Goal: Ask a question: Seek information or help from site administrators or community

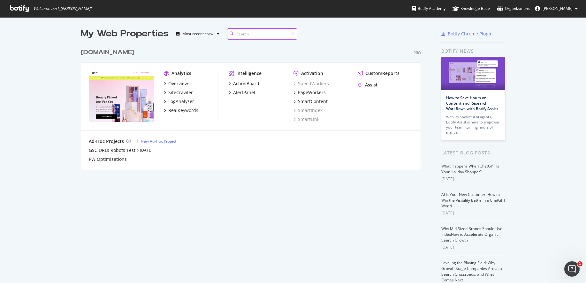
scroll to position [130, 345]
click at [379, 82] on div "Assist" at bounding box center [385, 85] width 55 height 6
click at [373, 84] on div "Assist" at bounding box center [371, 85] width 13 height 6
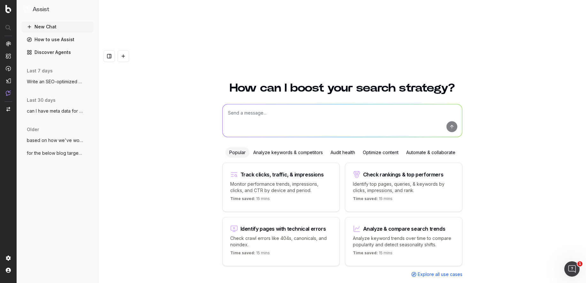
click at [66, 83] on span "Write an SEO-optimized article outline f" at bounding box center [55, 82] width 56 height 6
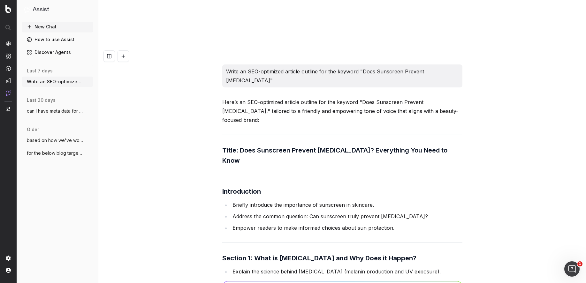
scroll to position [18210, 0]
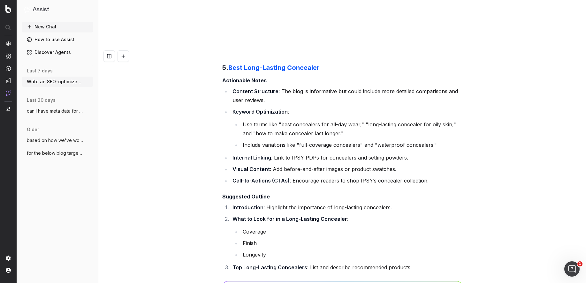
paste textarea "Setting Spray Makeup Hacks"
type textarea "can I have a content brief outline for a blog targeting the KW Setting Spray Ma…"
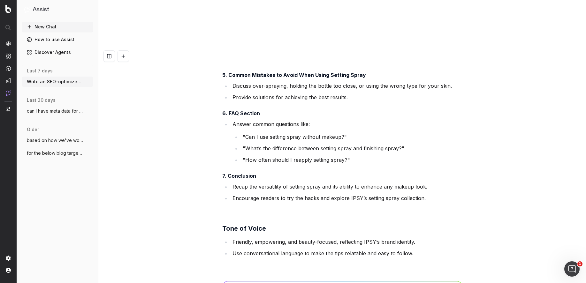
scroll to position [19212, 0]
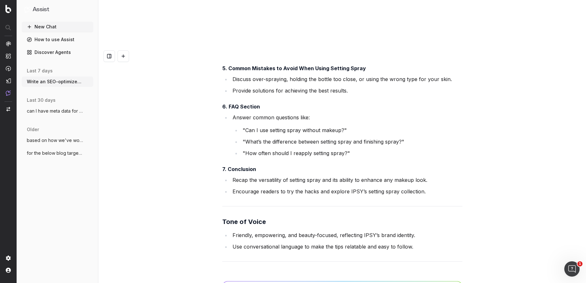
paste textarea "first-person, I-tried-it style"
type textarea "I'm just looking for the content structure section. Can we tweak it to be more …"
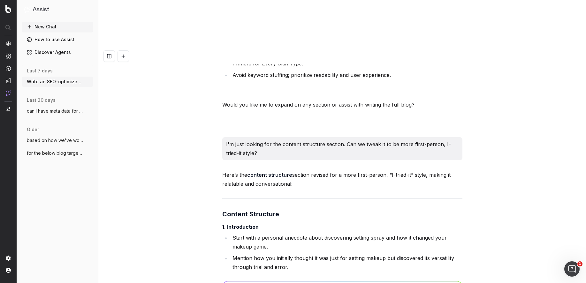
scroll to position [19608, 0]
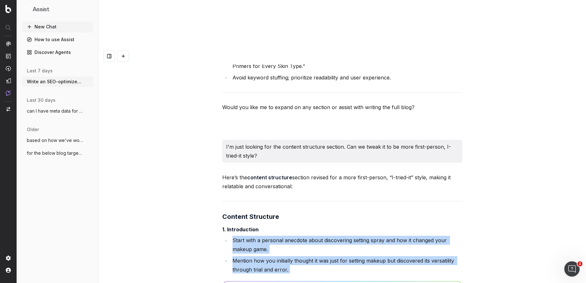
drag, startPoint x: 194, startPoint y: 91, endPoint x: 353, endPoint y: 4, distance: 181.8
click at [211, 103] on div "Write an SEO-optimized article outline for the keyword "Does Sunscreen Prevent …" at bounding box center [342, 189] width 488 height 283
copy ul "Start with a personal anecdote about discovering setting spray and how it chang…"
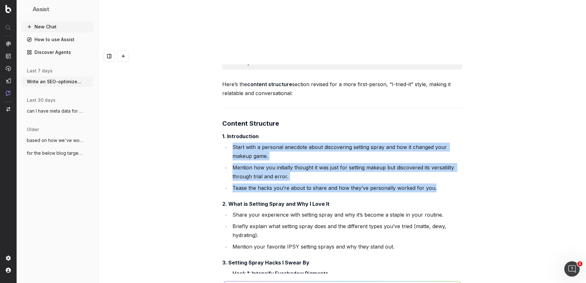
scroll to position [19702, 0]
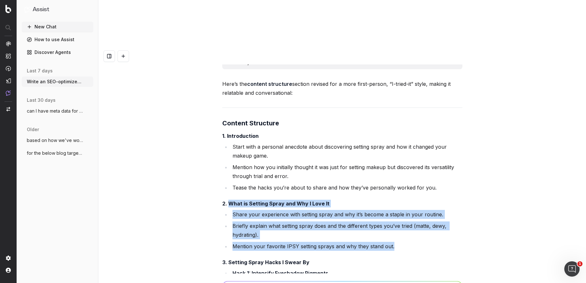
drag, startPoint x: 256, startPoint y: 90, endPoint x: 230, endPoint y: 67, distance: 35.0
copy div "What is Setting Spray and Why I Love It Share your experience with setting spra…"
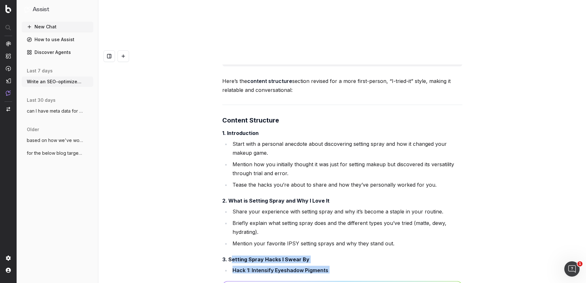
drag, startPoint x: 231, startPoint y: 124, endPoint x: 296, endPoint y: 200, distance: 100.3
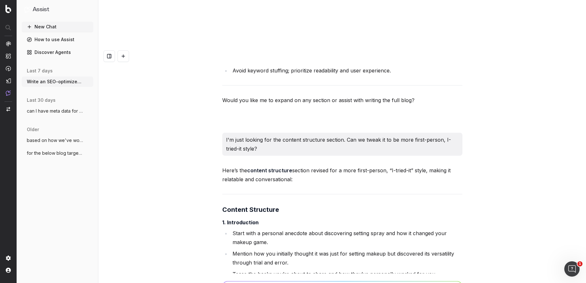
scroll to position [19774, 0]
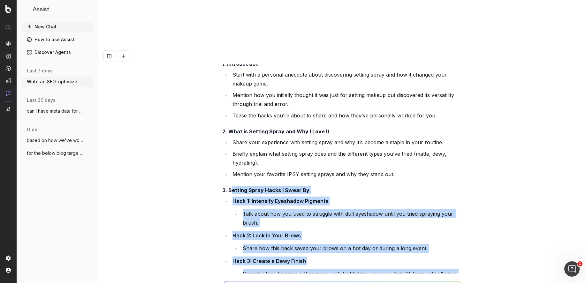
drag, startPoint x: 351, startPoint y: 165, endPoint x: 231, endPoint y: 52, distance: 165.5
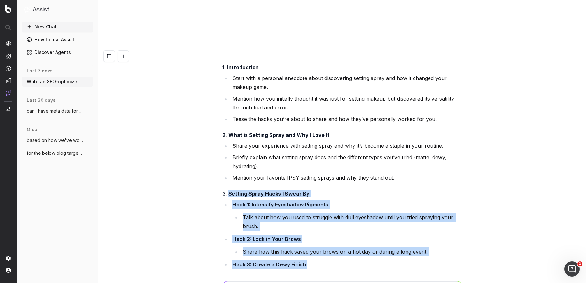
copy div "Setting Spray Hacks I Swear By Hack 1: Intensify Eyeshadow Pigments Talk about …"
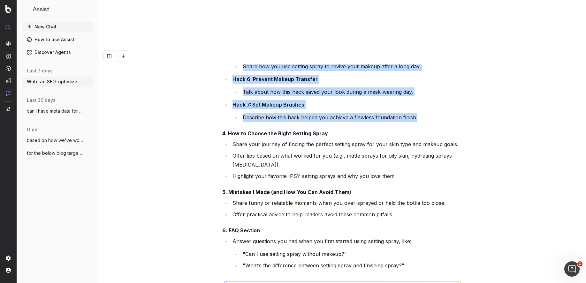
scroll to position [20046, 0]
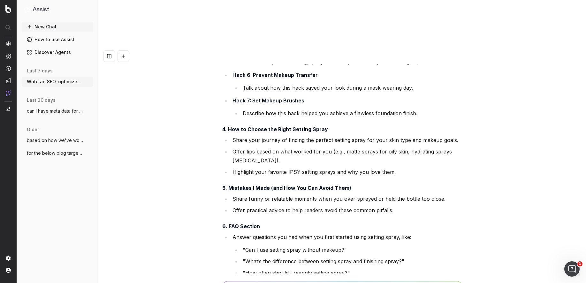
drag, startPoint x: 248, startPoint y: 166, endPoint x: 227, endPoint y: 152, distance: 25.1
click at [227, 152] on div "Here’s the content structure section revised for a more first-person, “I-tried-…" at bounding box center [342, 65] width 240 height 658
copy div "Conclusion Recap your favorite hacks and how they’ve transformed your makeup ro…"
